Goal: Information Seeking & Learning: Learn about a topic

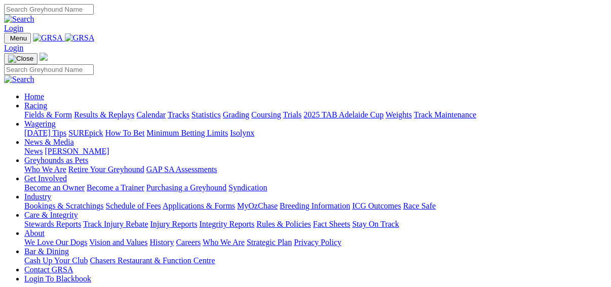
click at [32, 110] on link "Fields & Form" at bounding box center [48, 114] width 48 height 9
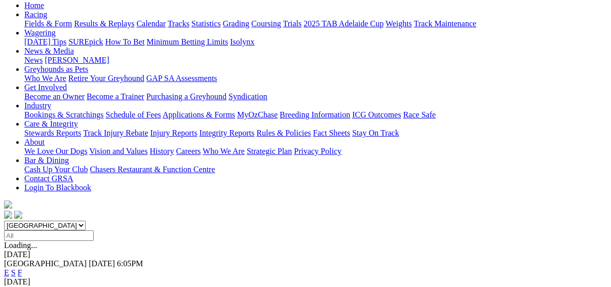
scroll to position [122, 0]
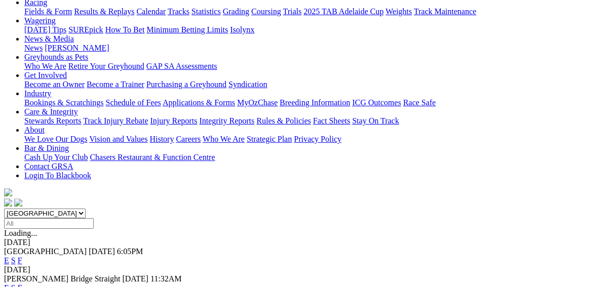
click at [22, 284] on link "F" at bounding box center [20, 288] width 5 height 9
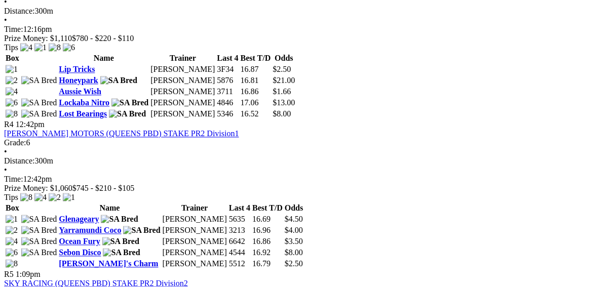
scroll to position [1054, 0]
